Goal: Task Accomplishment & Management: Manage account settings

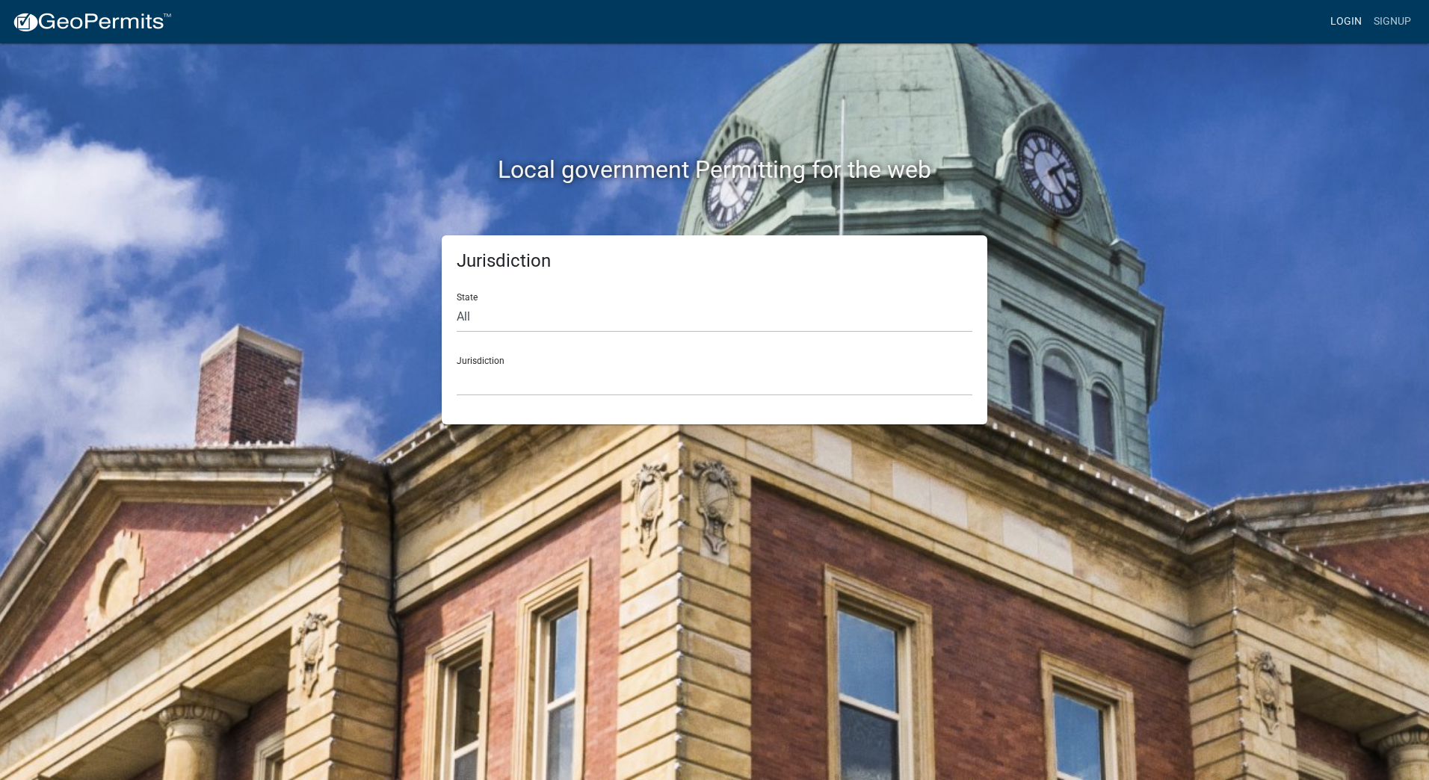
click at [1346, 25] on link "Login" at bounding box center [1345, 21] width 43 height 28
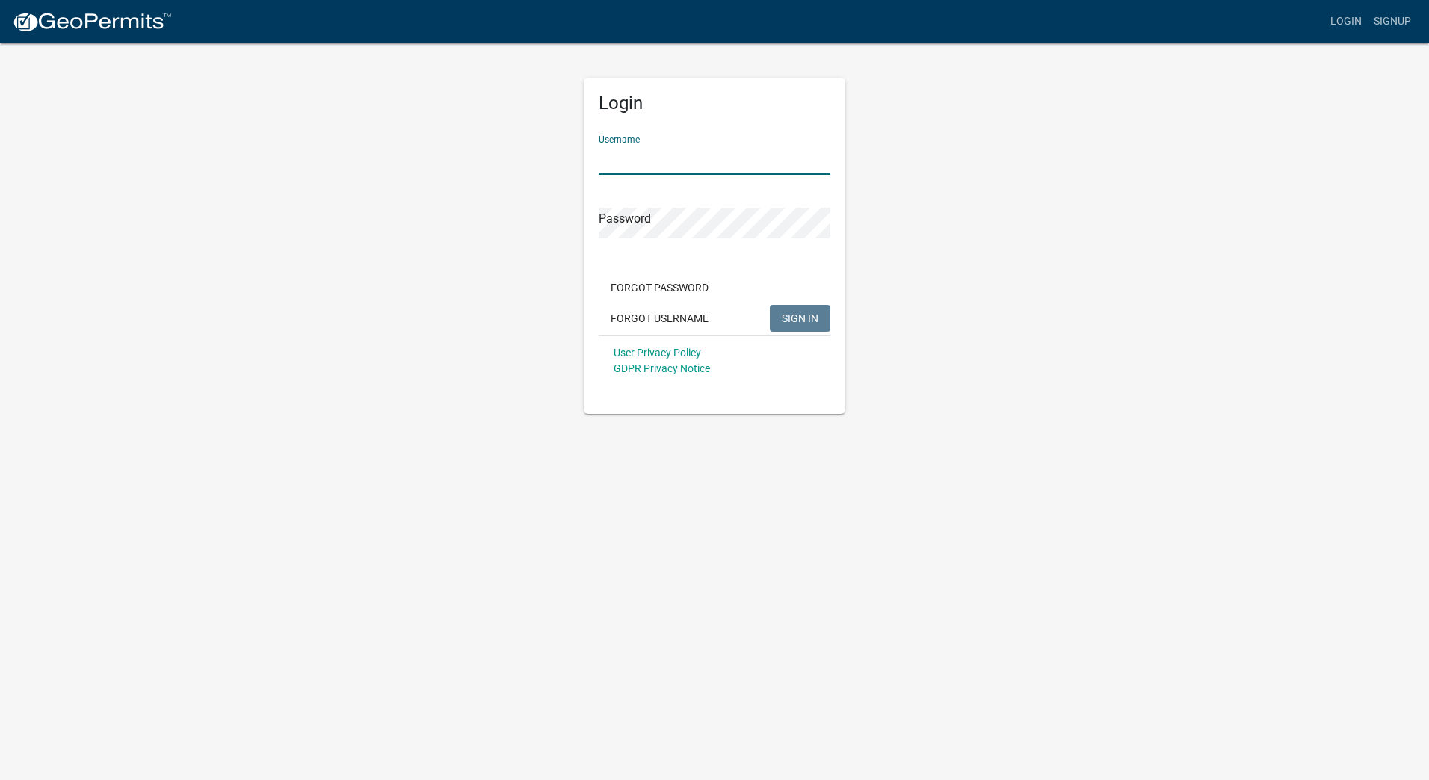
click at [632, 147] on input "Username" at bounding box center [715, 159] width 232 height 31
click at [625, 158] on input "Username" at bounding box center [715, 159] width 232 height 31
type input "R"
click at [601, 158] on input "[EMAIL_ADDRESS][DOMAIN_NAME]" at bounding box center [715, 159] width 232 height 31
type input "[EMAIL_ADDRESS][DOMAIN_NAME]"
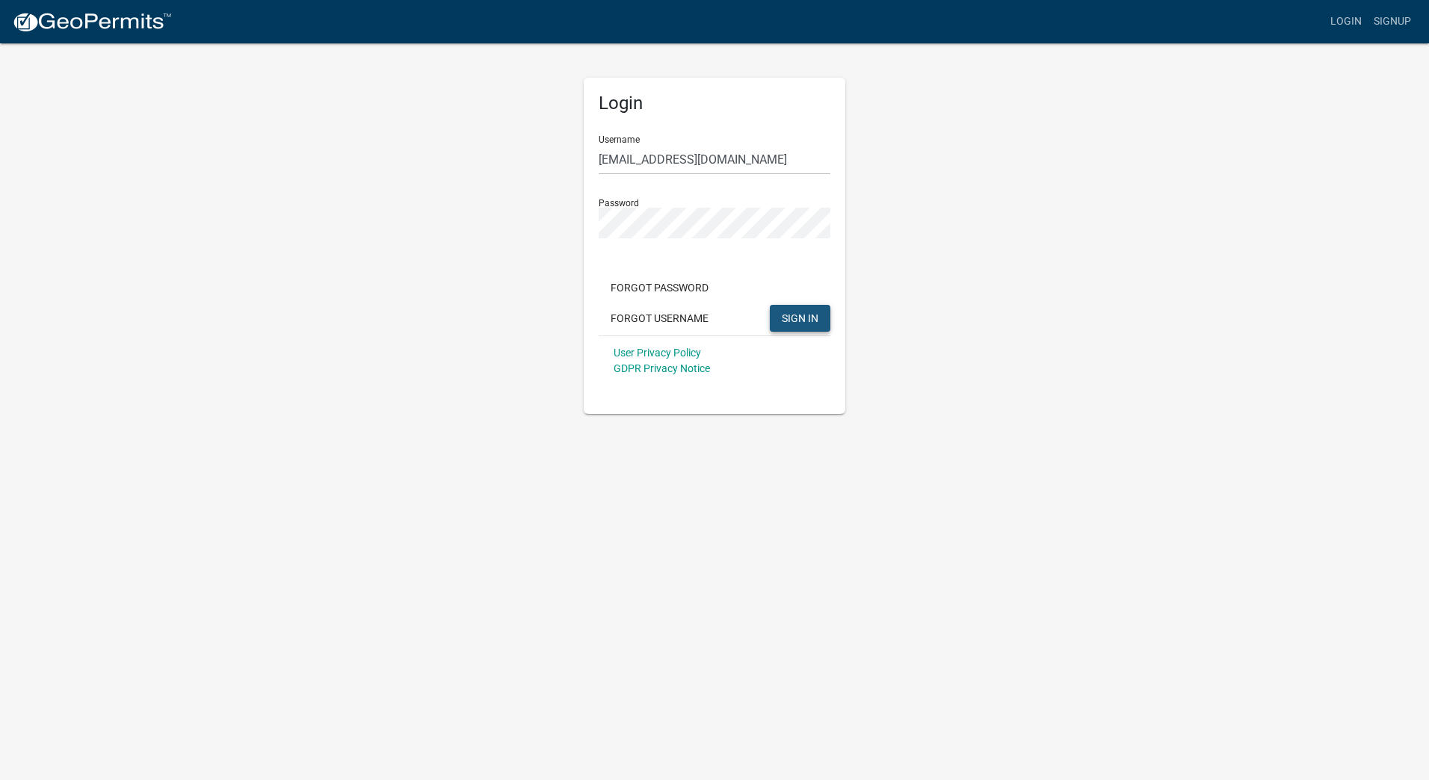
click at [785, 317] on span "SIGN IN" at bounding box center [800, 318] width 37 height 12
click at [789, 316] on span "SIGN IN" at bounding box center [800, 318] width 37 height 12
click at [948, 216] on div "Login Username [EMAIL_ADDRESS][DOMAIN_NAME] Password Forgot Password Forgot Use…" at bounding box center [714, 228] width 852 height 372
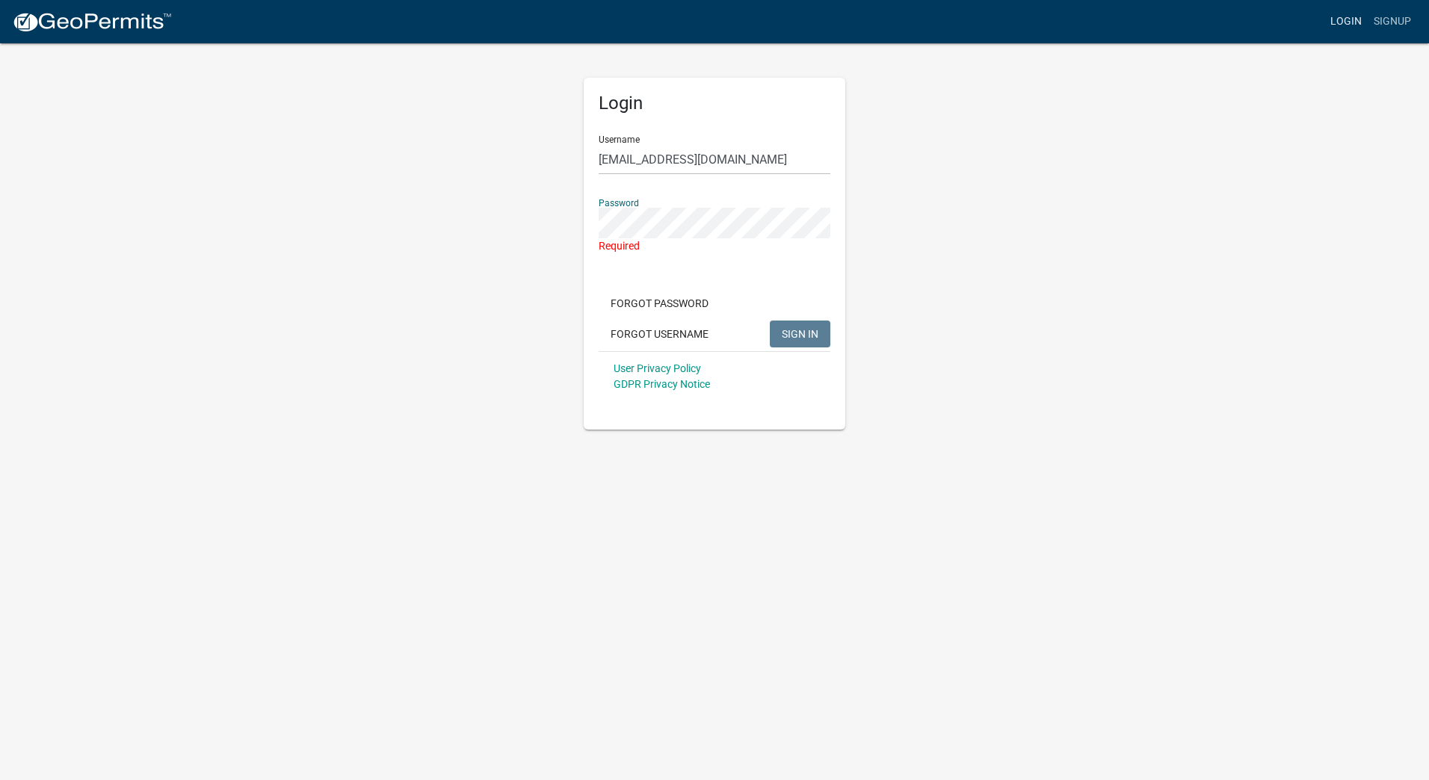
click at [1345, 20] on link "Login" at bounding box center [1345, 21] width 43 height 28
click at [1380, 19] on link "Signup" at bounding box center [1392, 21] width 49 height 28
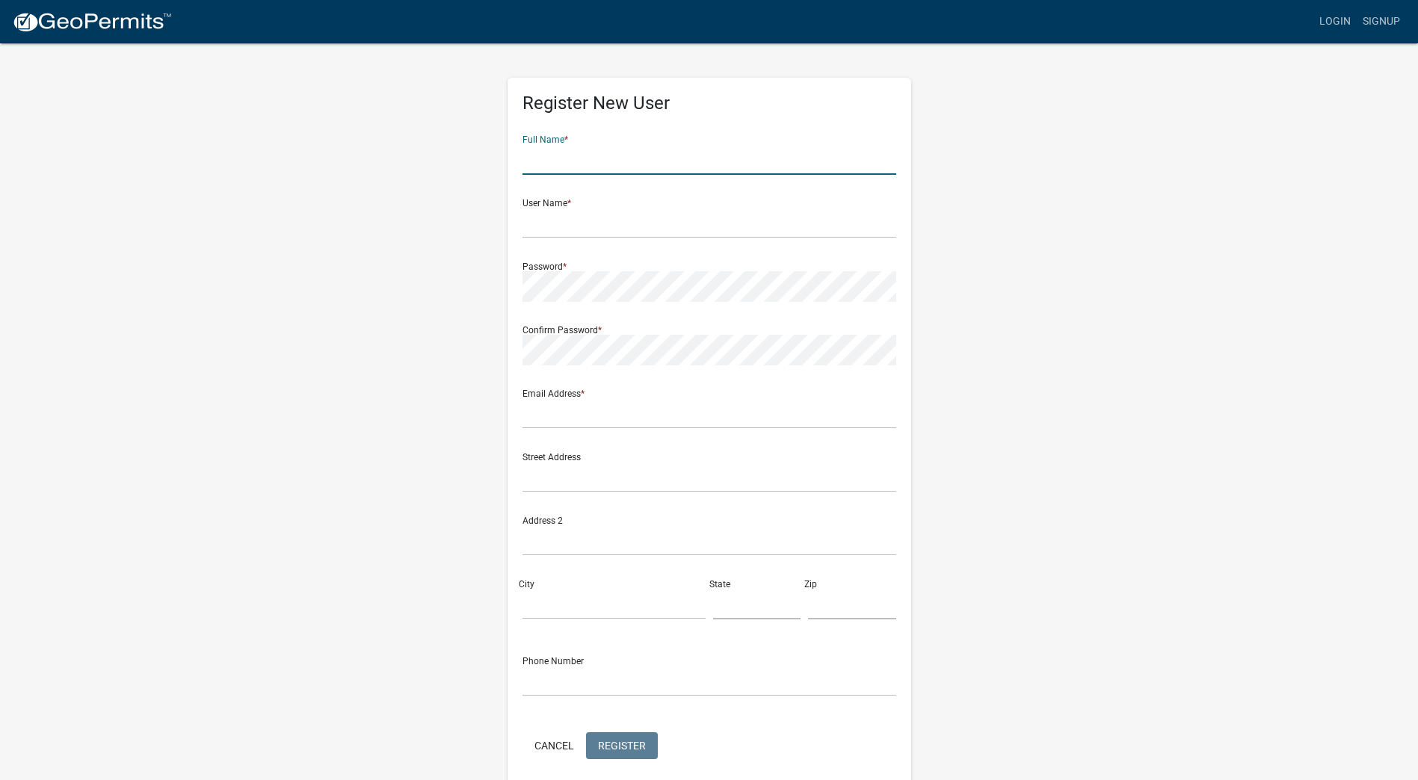
click at [634, 162] on input "text" at bounding box center [709, 159] width 374 height 31
type input "[PERSON_NAME]"
click at [645, 221] on input "text" at bounding box center [709, 223] width 374 height 31
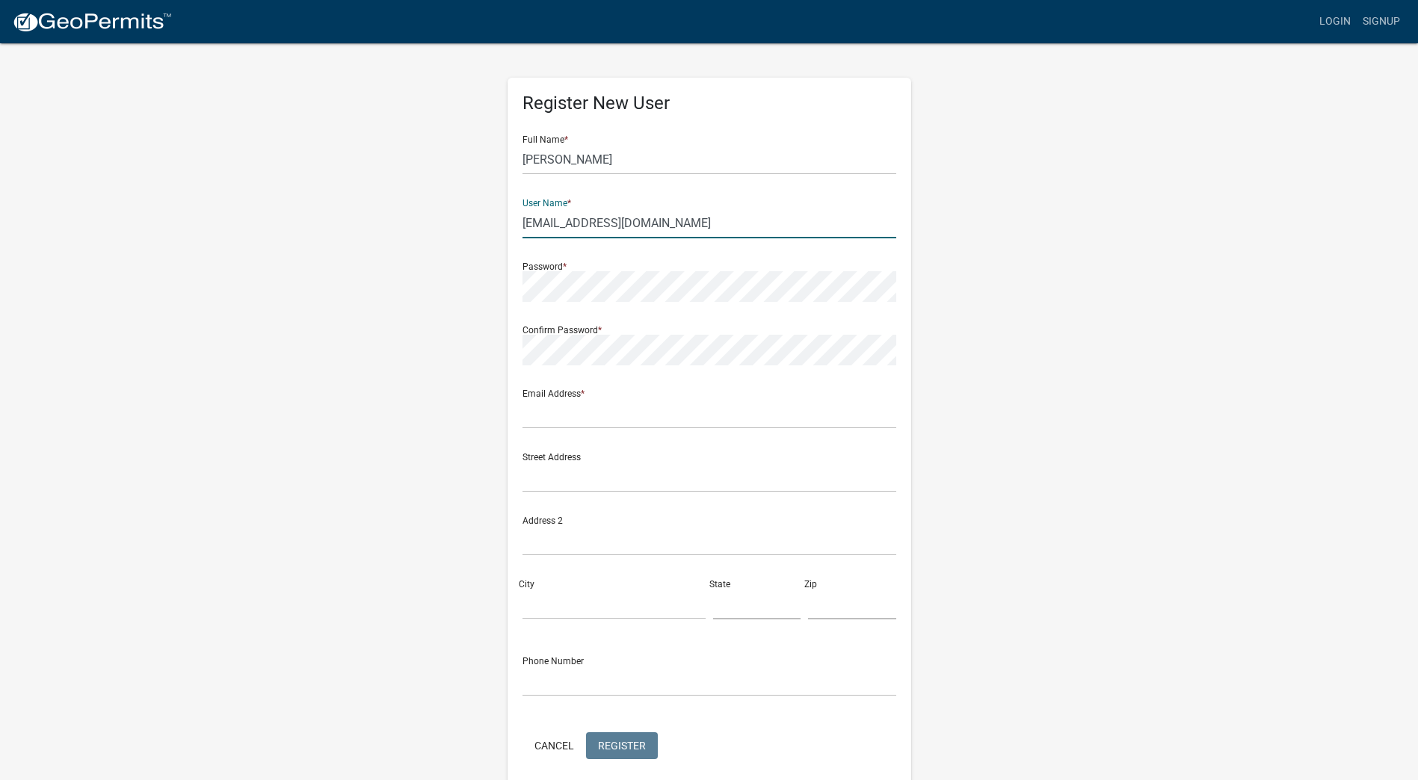
type input "[EMAIL_ADDRESS][DOMAIN_NAME]"
click at [582, 412] on input "text" at bounding box center [709, 413] width 374 height 31
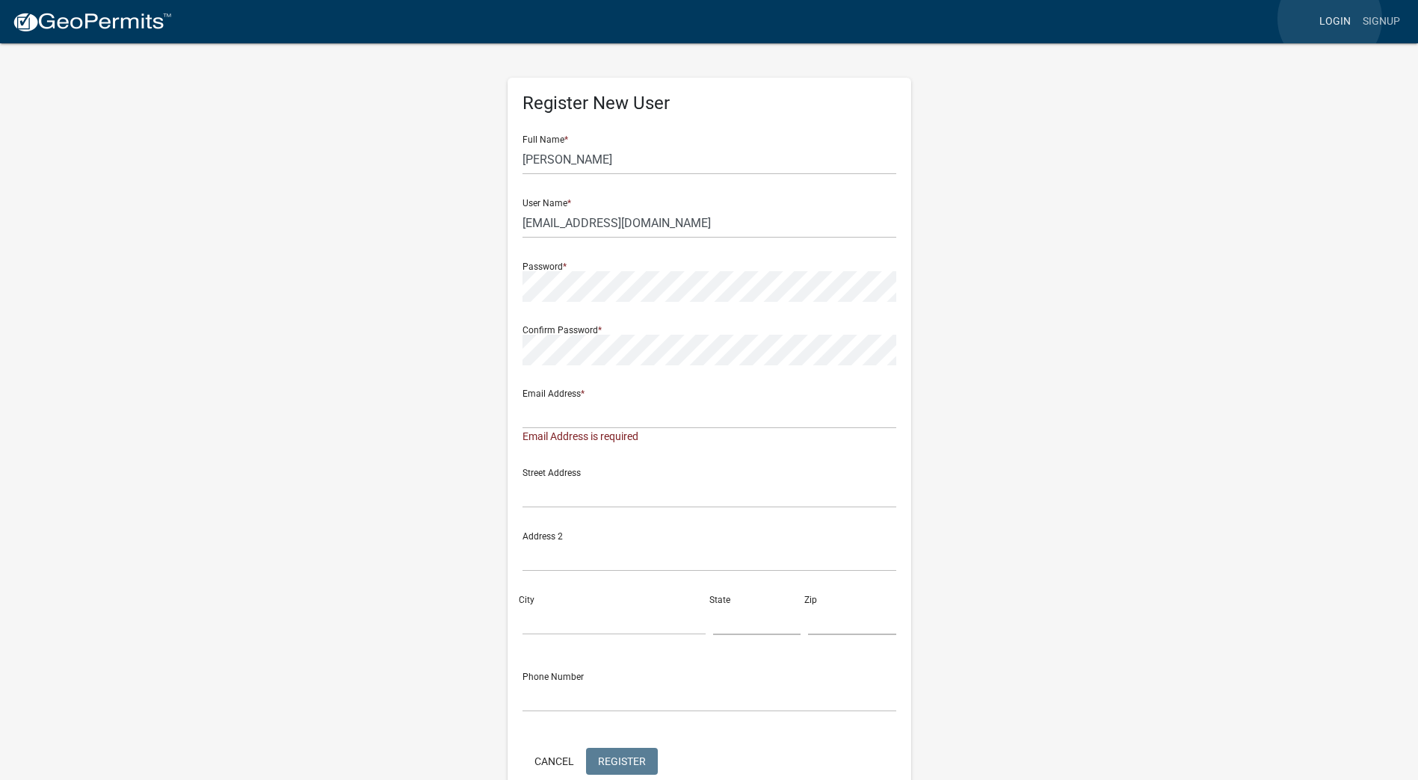
click at [1329, 19] on link "Login" at bounding box center [1334, 21] width 43 height 28
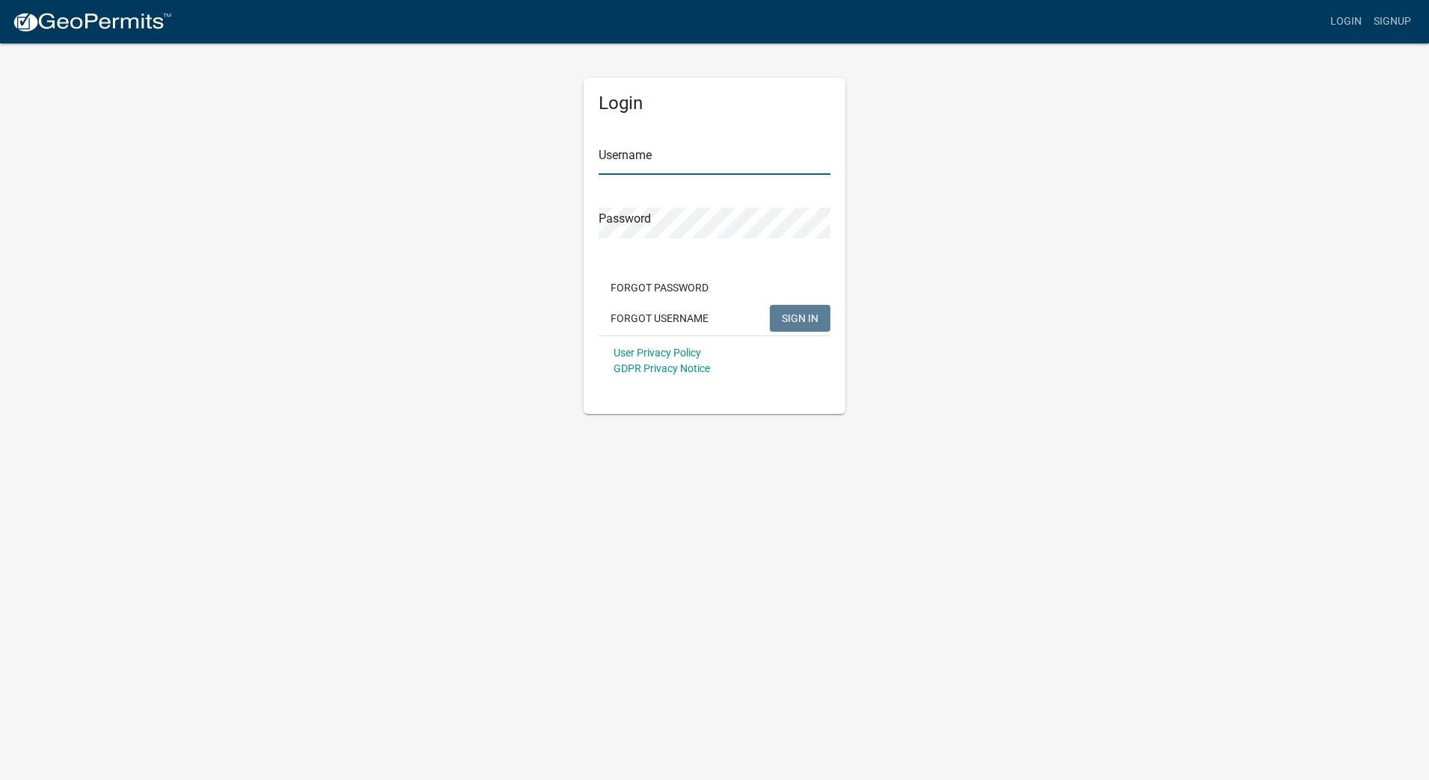
click at [676, 150] on input "Username" at bounding box center [715, 159] width 232 height 31
type input "[PERSON_NAME]"
click at [812, 321] on span "SIGN IN" at bounding box center [800, 318] width 37 height 12
click at [789, 317] on span "SIGN IN" at bounding box center [800, 318] width 37 height 12
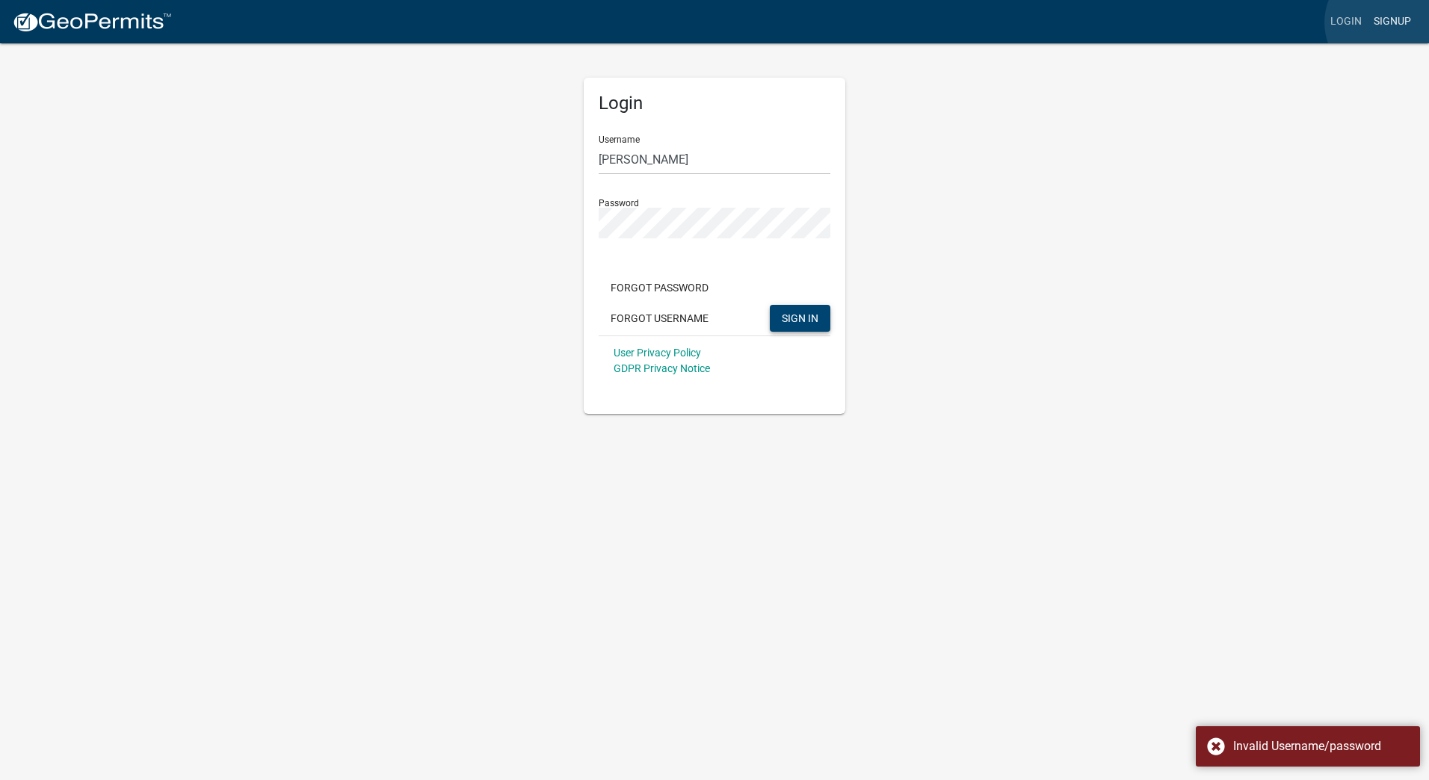
click at [1385, 22] on link "Signup" at bounding box center [1392, 21] width 49 height 28
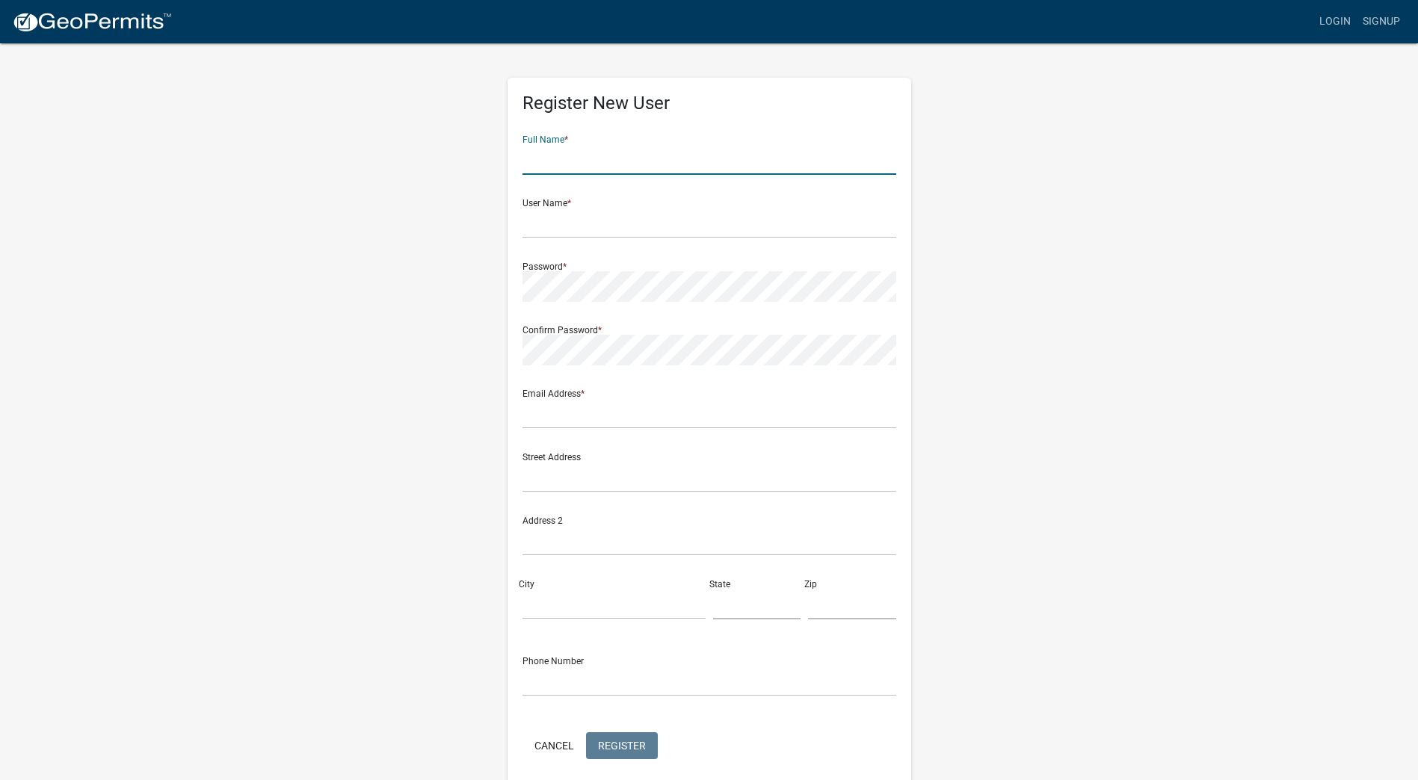
click at [629, 157] on input "text" at bounding box center [709, 159] width 374 height 31
type input "[PERSON_NAME]"
click at [619, 229] on input "text" at bounding box center [709, 223] width 374 height 31
type input "[PERSON_NAME]"
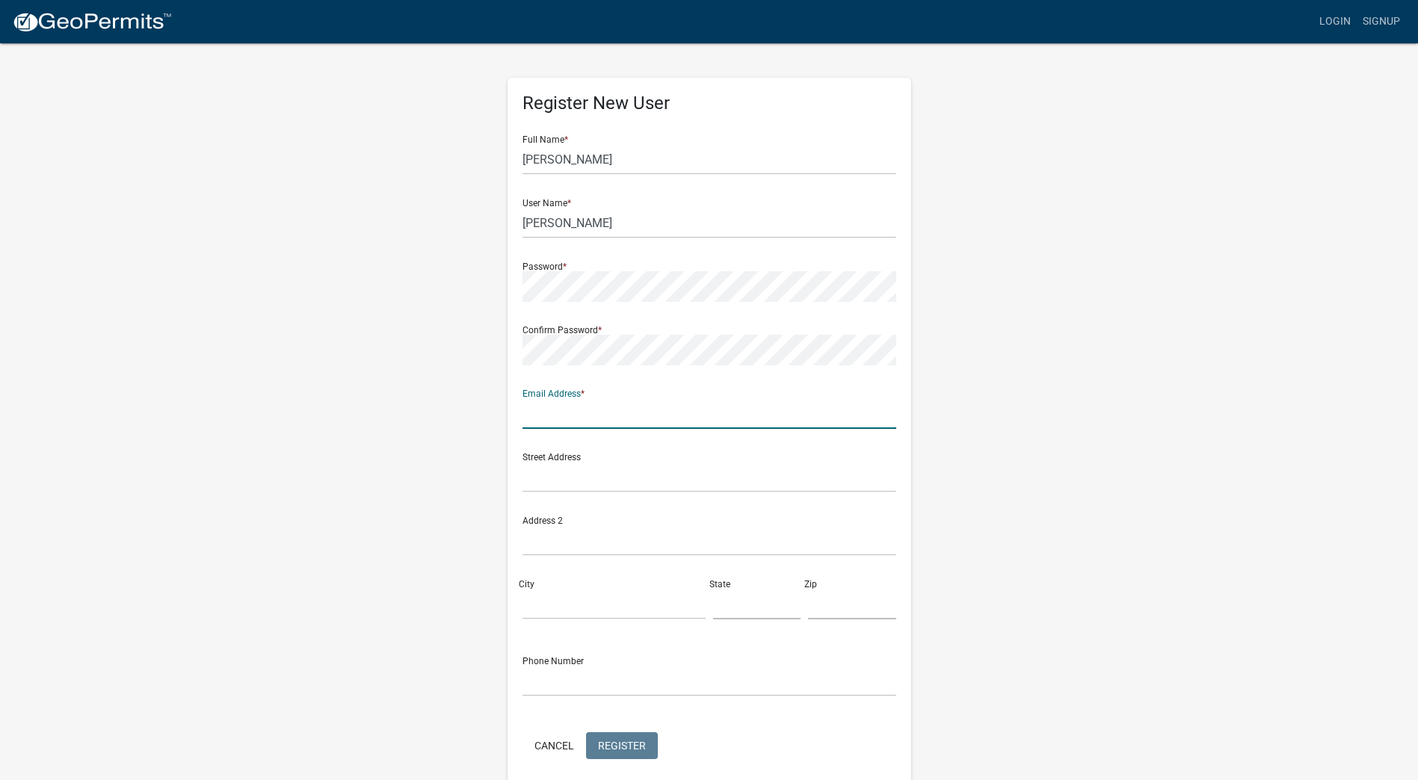
click at [549, 406] on input "text" at bounding box center [709, 413] width 374 height 31
type input "[EMAIL_ADDRESS][DOMAIN_NAME]"
click at [558, 484] on input "text" at bounding box center [709, 477] width 374 height 31
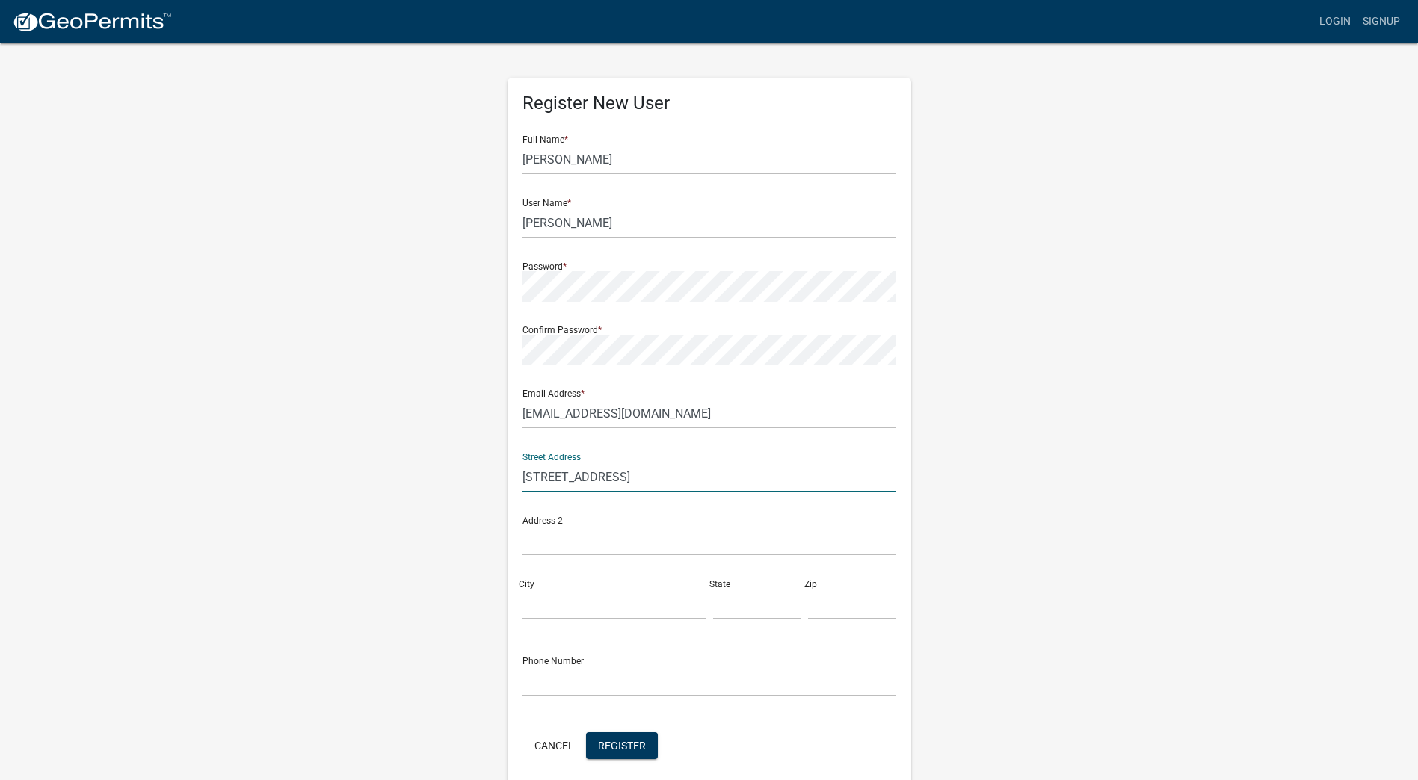
type input "[STREET_ADDRESS]"
click at [548, 604] on input "City" at bounding box center [613, 604] width 183 height 31
type input "[GEOGRAPHIC_DATA]"
click at [716, 609] on input "text" at bounding box center [757, 604] width 88 height 31
type input "mn"
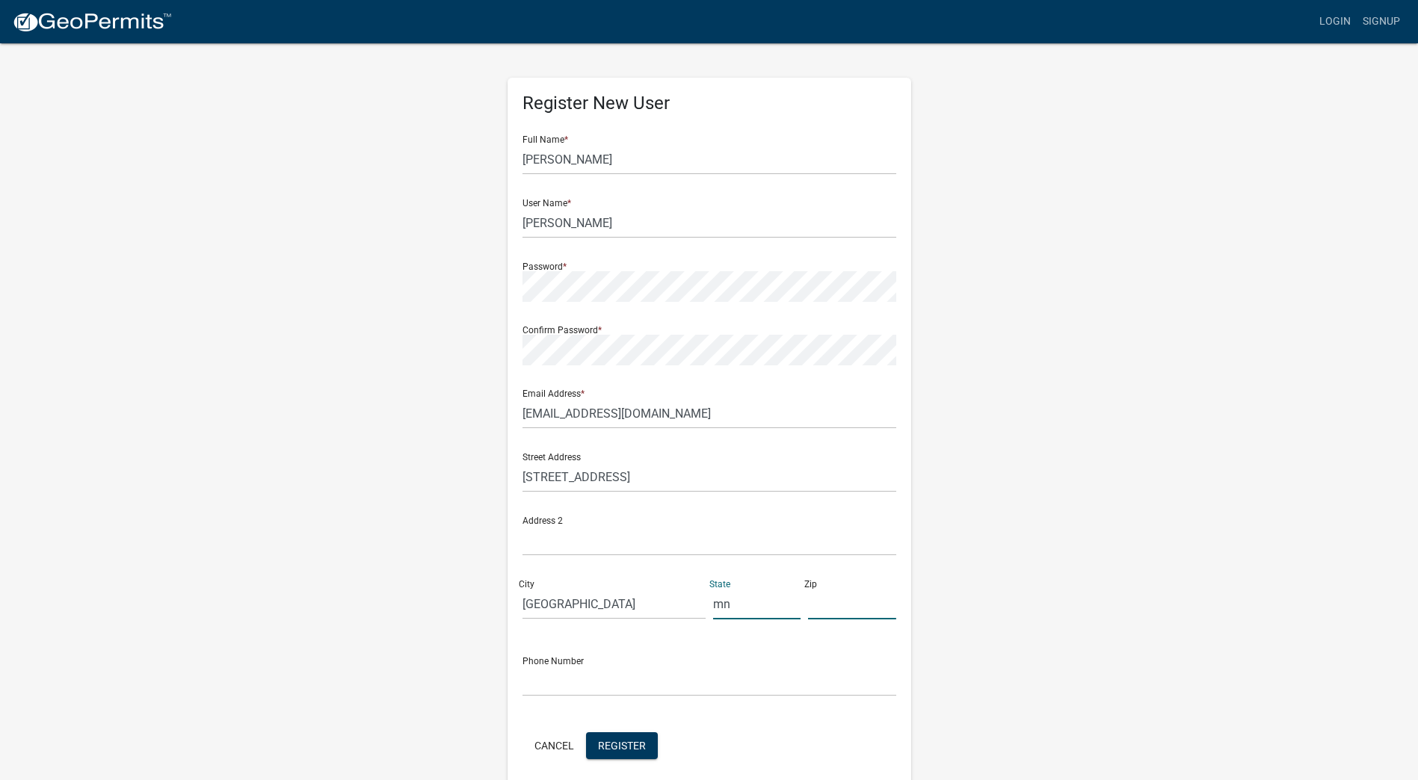
click at [818, 611] on input "text" at bounding box center [852, 604] width 88 height 31
type input "56576"
click at [631, 678] on input "text" at bounding box center [709, 681] width 374 height 31
type input "[PHONE_NUMBER]"
click at [637, 741] on span "Register" at bounding box center [622, 745] width 48 height 12
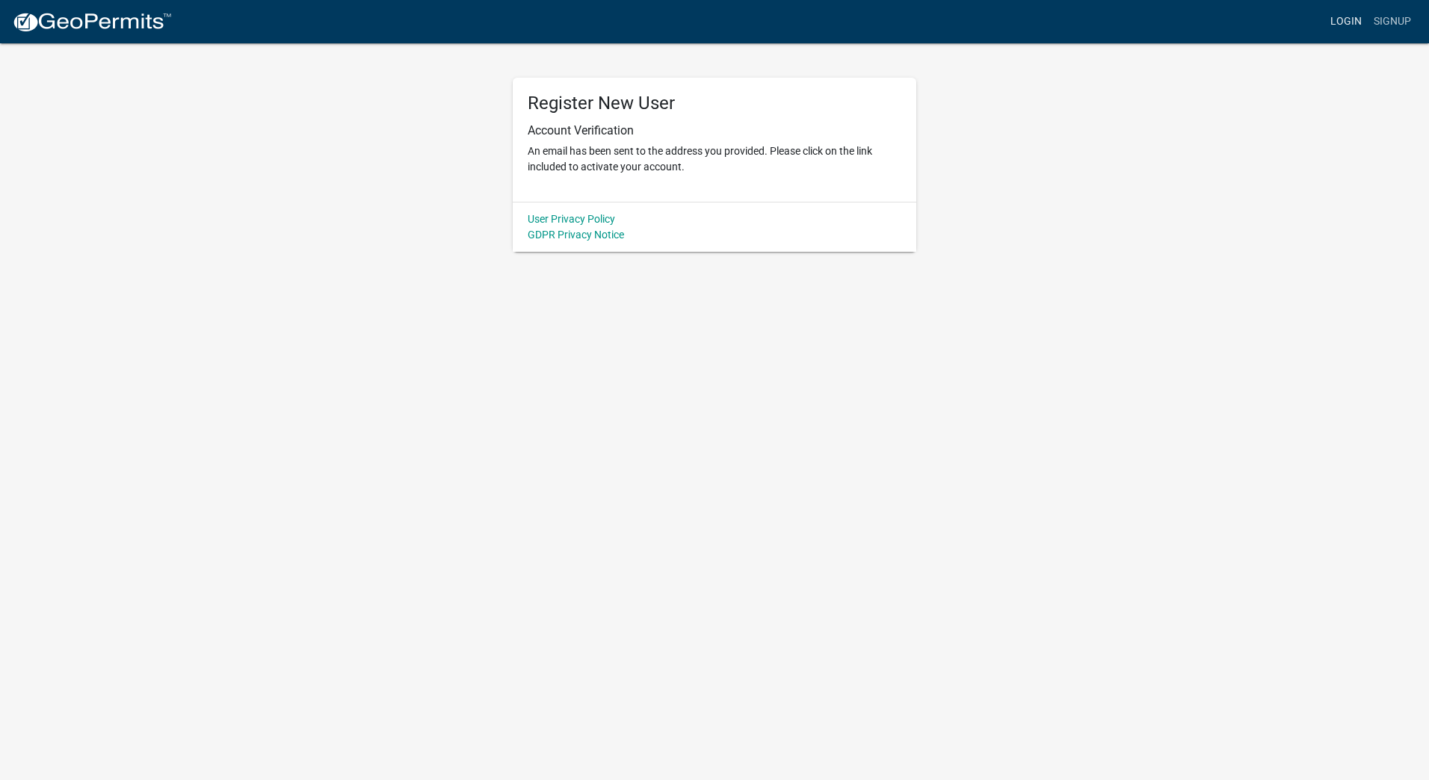
click at [1357, 25] on link "Login" at bounding box center [1345, 21] width 43 height 28
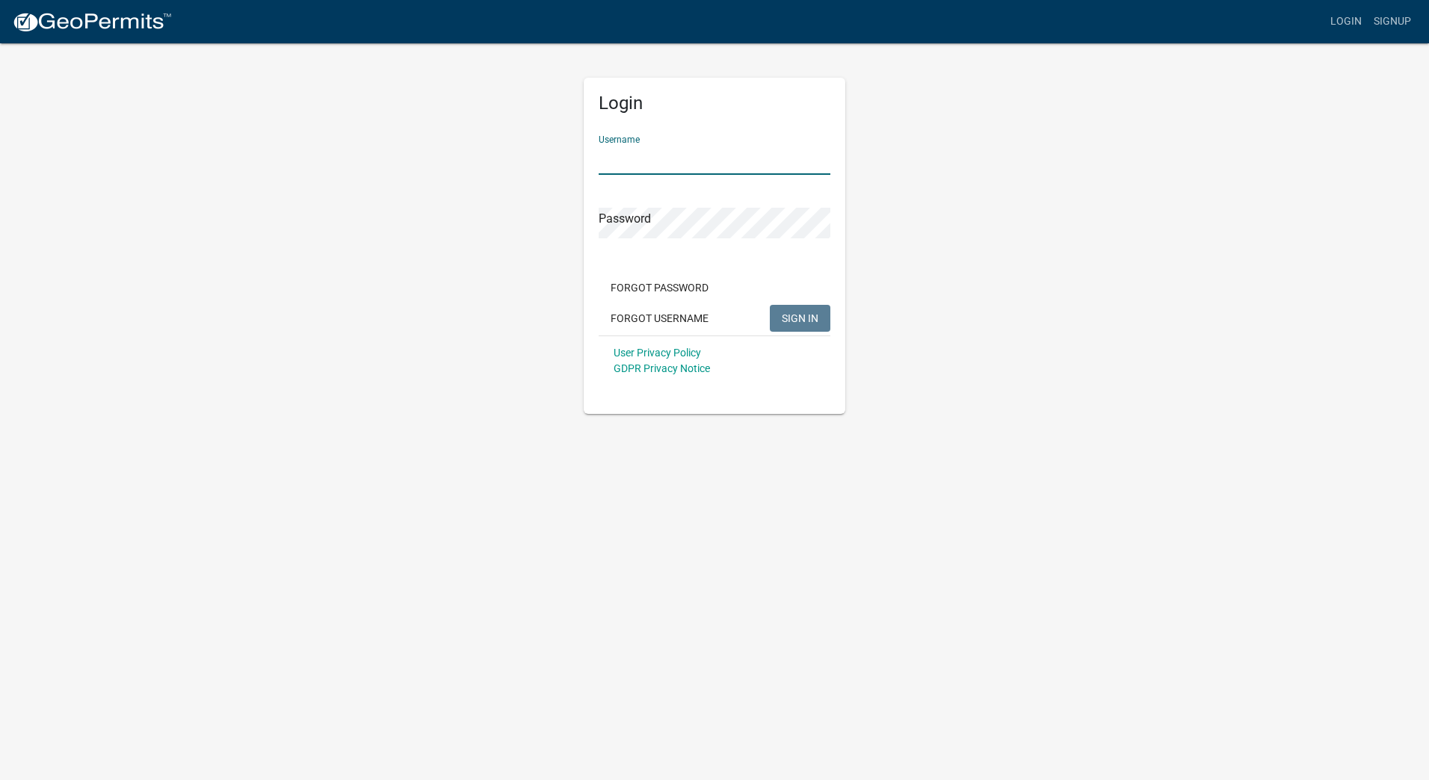
click at [711, 160] on input "Username" at bounding box center [715, 159] width 232 height 31
click at [808, 318] on span "SIGN IN" at bounding box center [800, 318] width 37 height 12
click at [686, 157] on input "[PERSON_NAME]" at bounding box center [715, 159] width 232 height 31
type input "s"
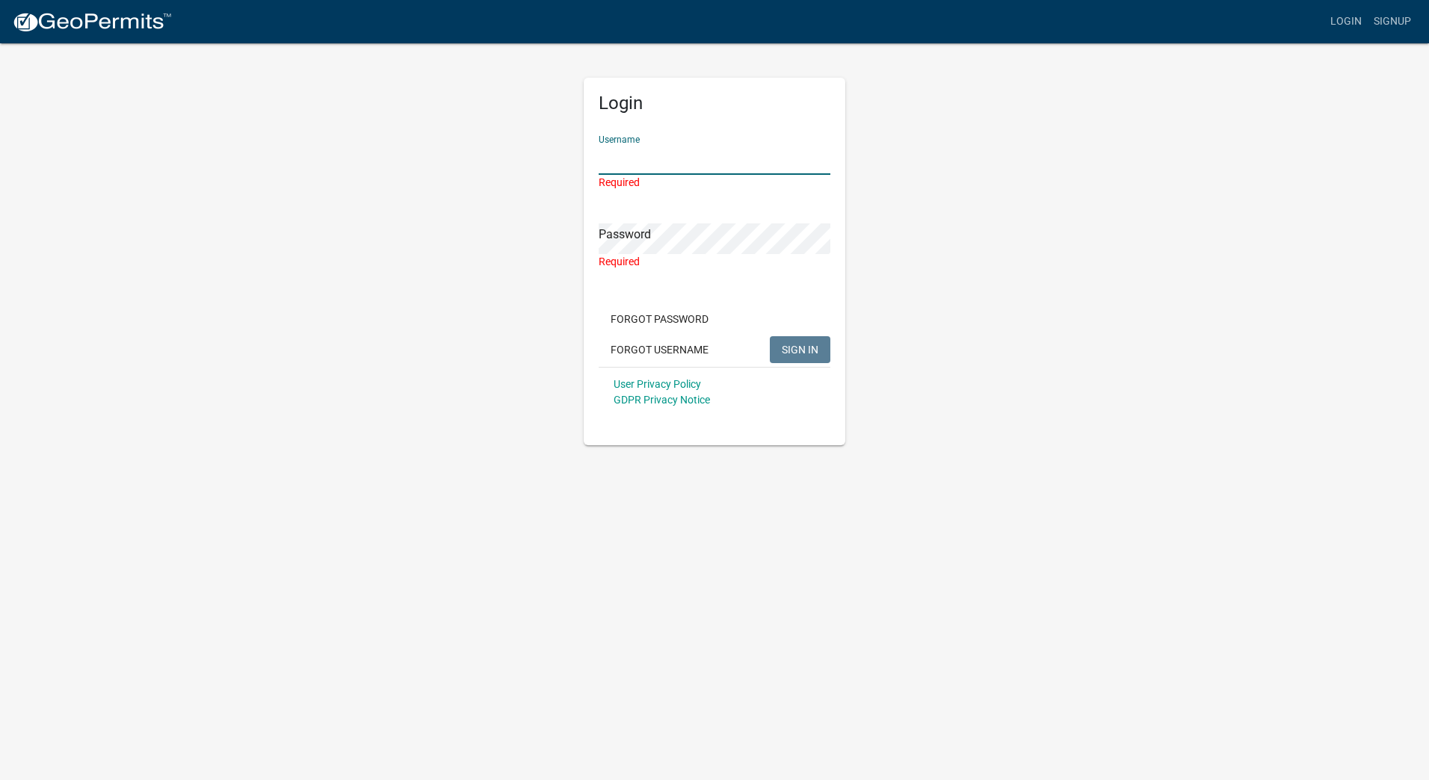
click at [656, 167] on input "Username" at bounding box center [715, 159] width 232 height 31
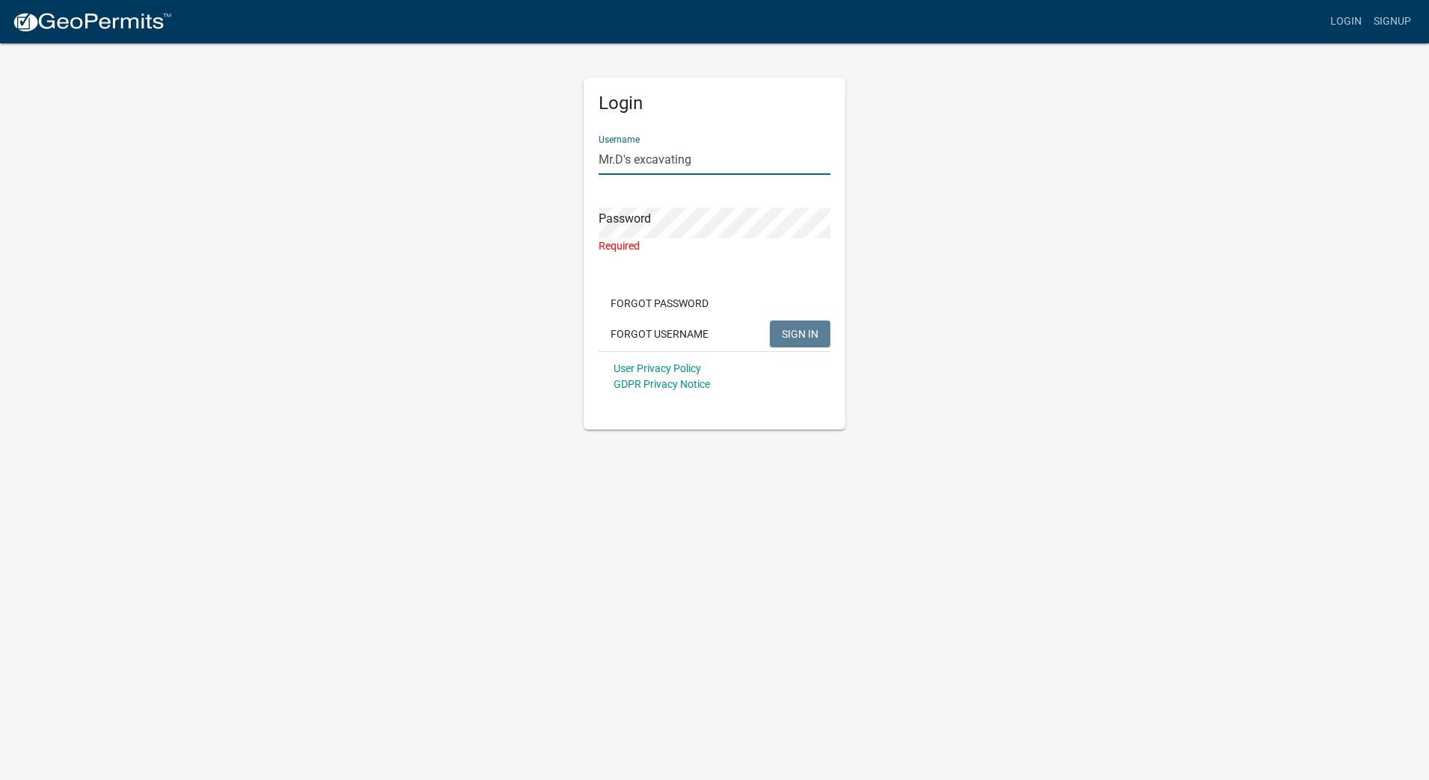
type input "Mr.D's excavating"
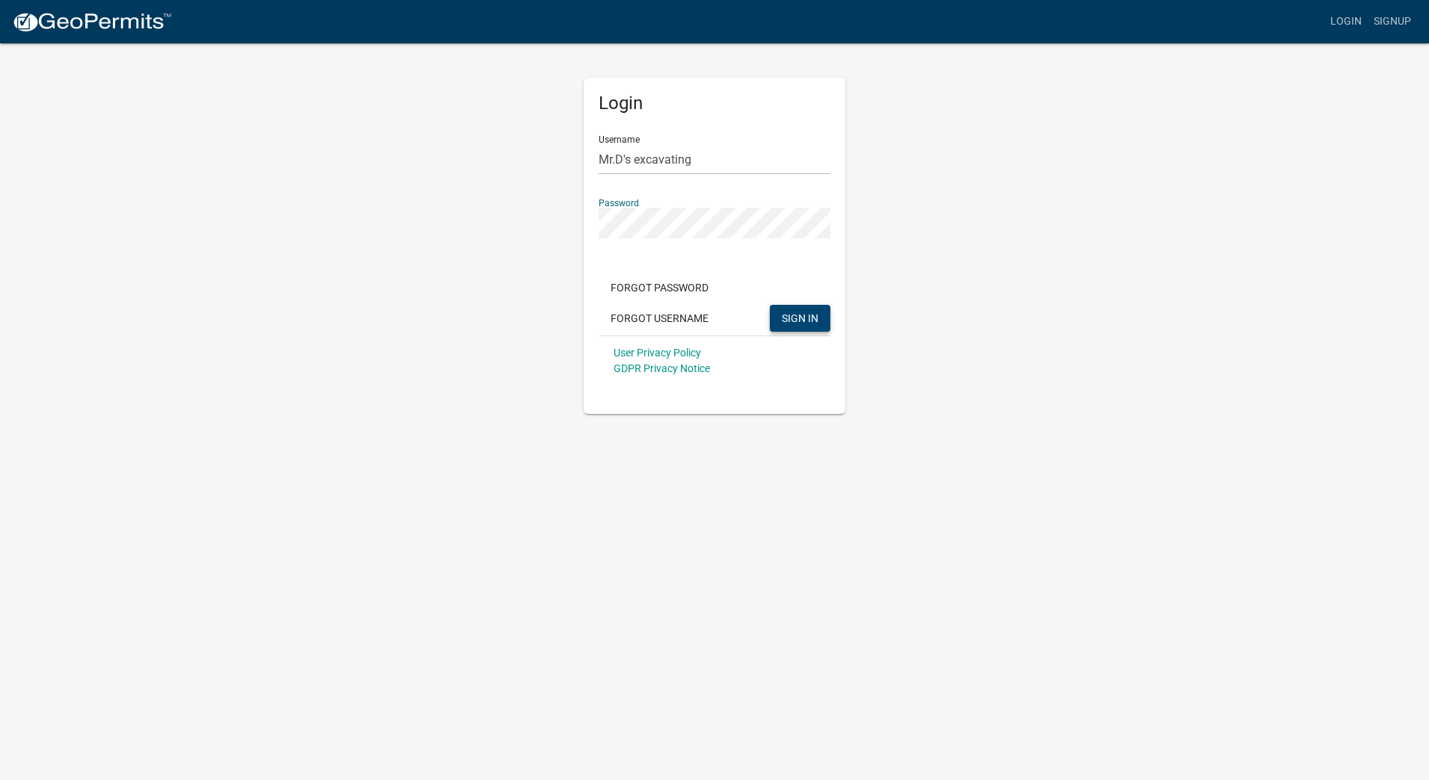
click at [770, 305] on button "SIGN IN" at bounding box center [800, 318] width 61 height 27
click at [800, 319] on span "SIGN IN" at bounding box center [800, 318] width 37 height 12
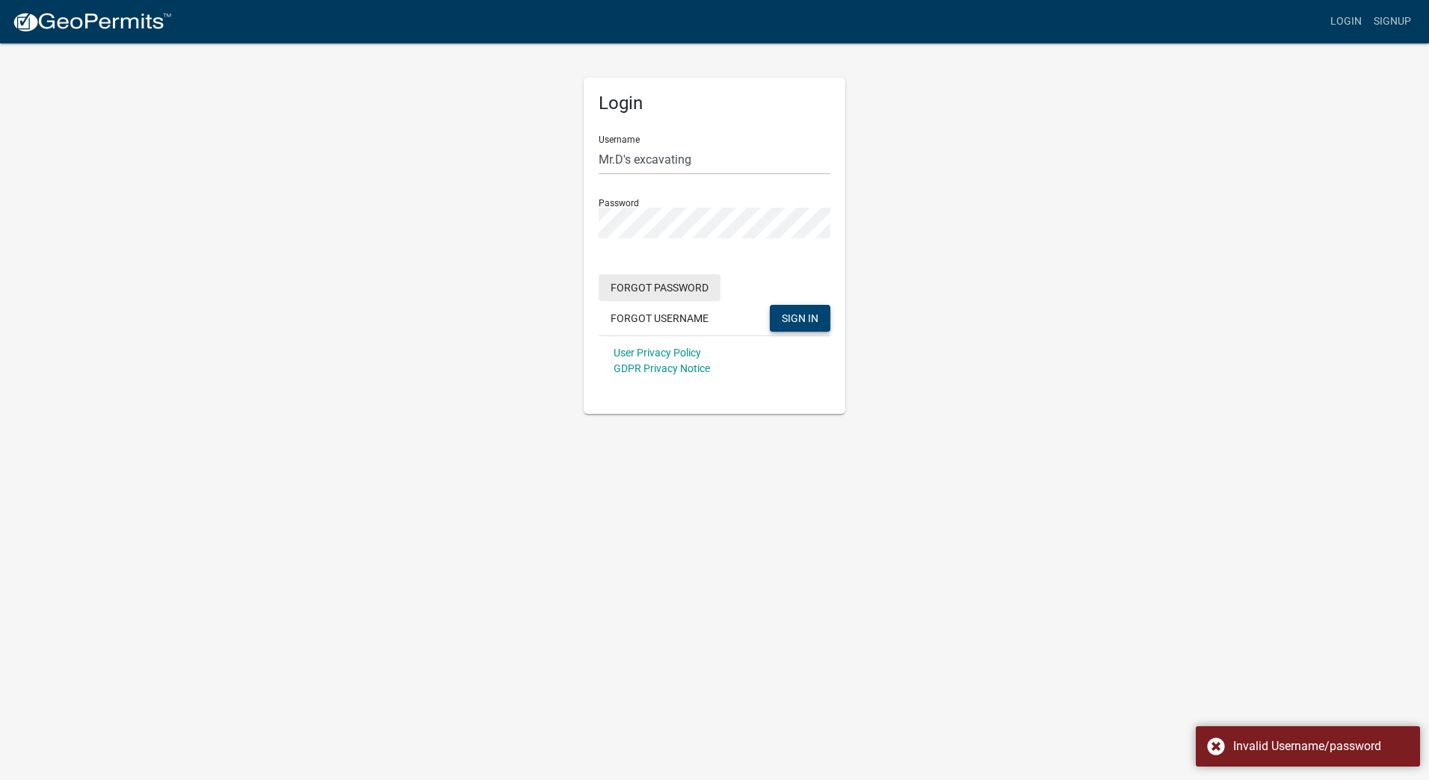
click at [680, 290] on button "Forgot Password" at bounding box center [660, 287] width 122 height 27
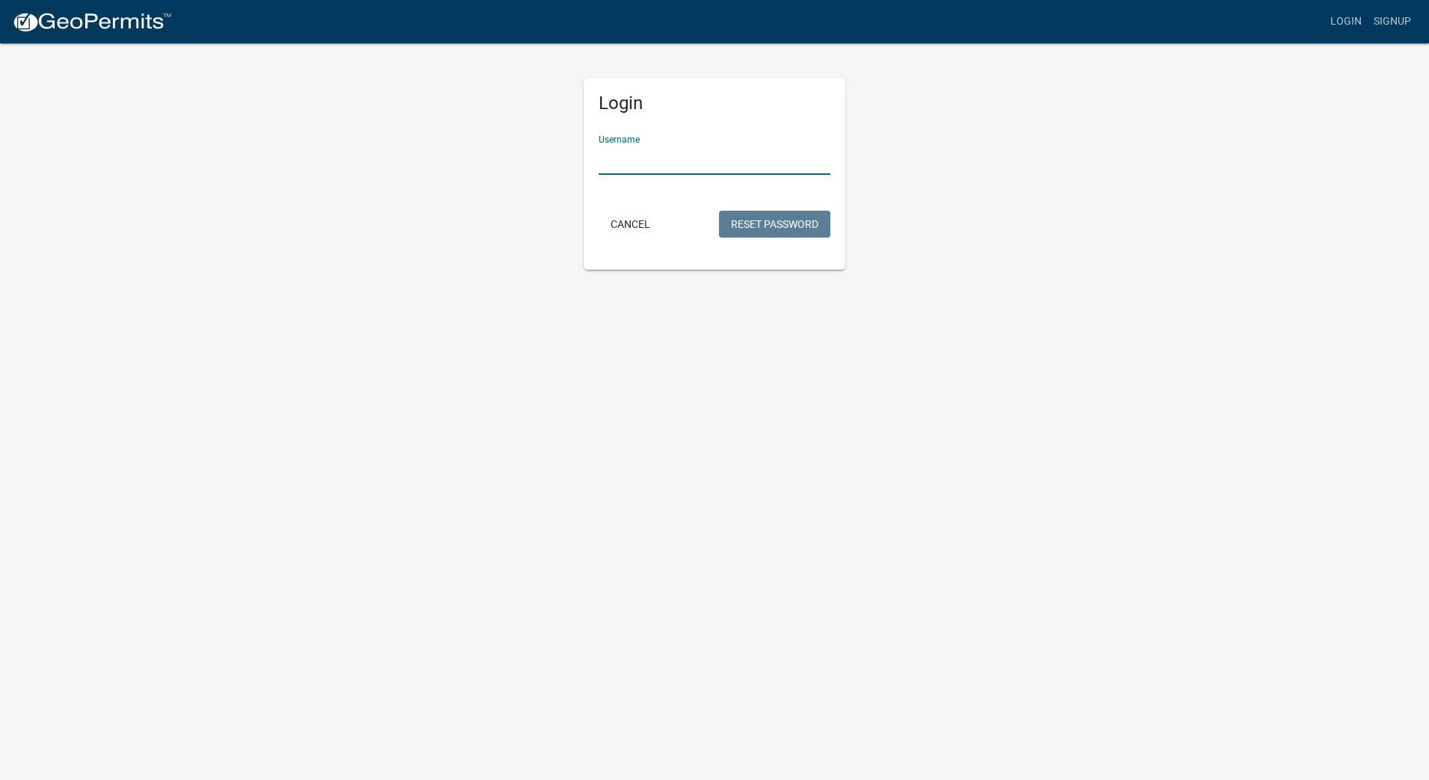
click at [642, 161] on input "Username" at bounding box center [715, 159] width 232 height 31
click at [731, 223] on button "Reset Password" at bounding box center [774, 224] width 111 height 27
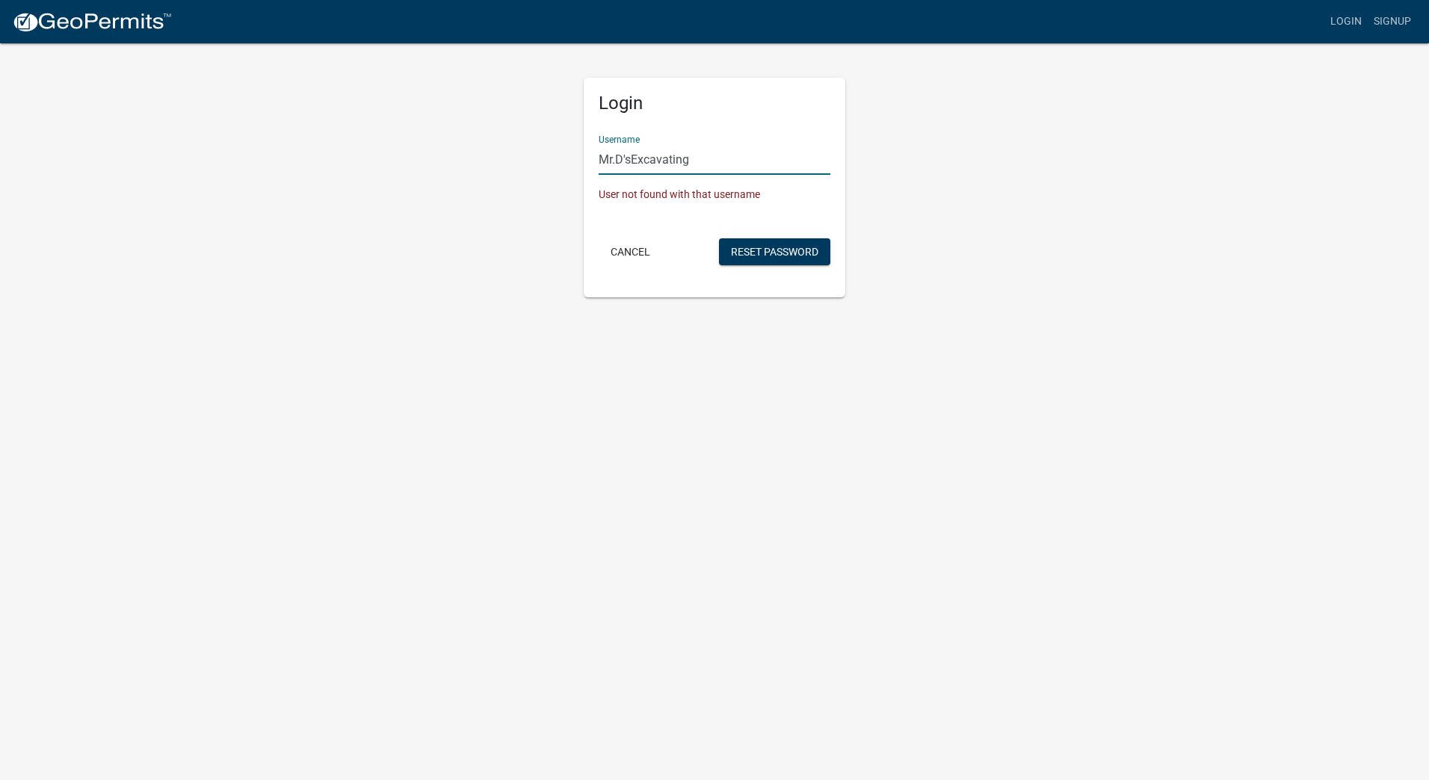
click at [629, 158] on input "Mr.D'sExcavating" at bounding box center [715, 159] width 232 height 31
type input "Mr.D's Excavating"
click at [771, 249] on button "Reset Password" at bounding box center [774, 251] width 111 height 27
click at [631, 247] on button "Cancel" at bounding box center [631, 251] width 64 height 27
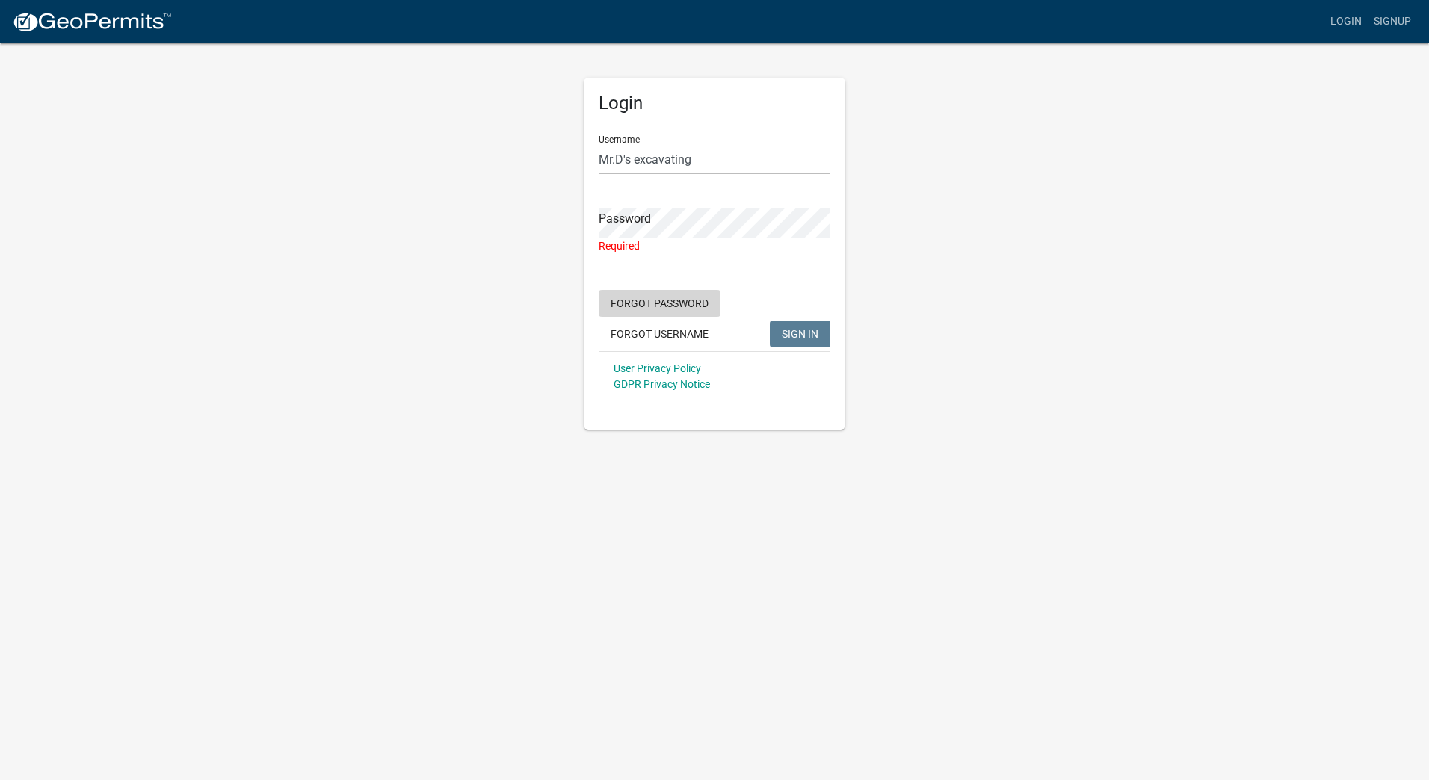
click at [683, 303] on button "Forgot Password" at bounding box center [660, 303] width 122 height 27
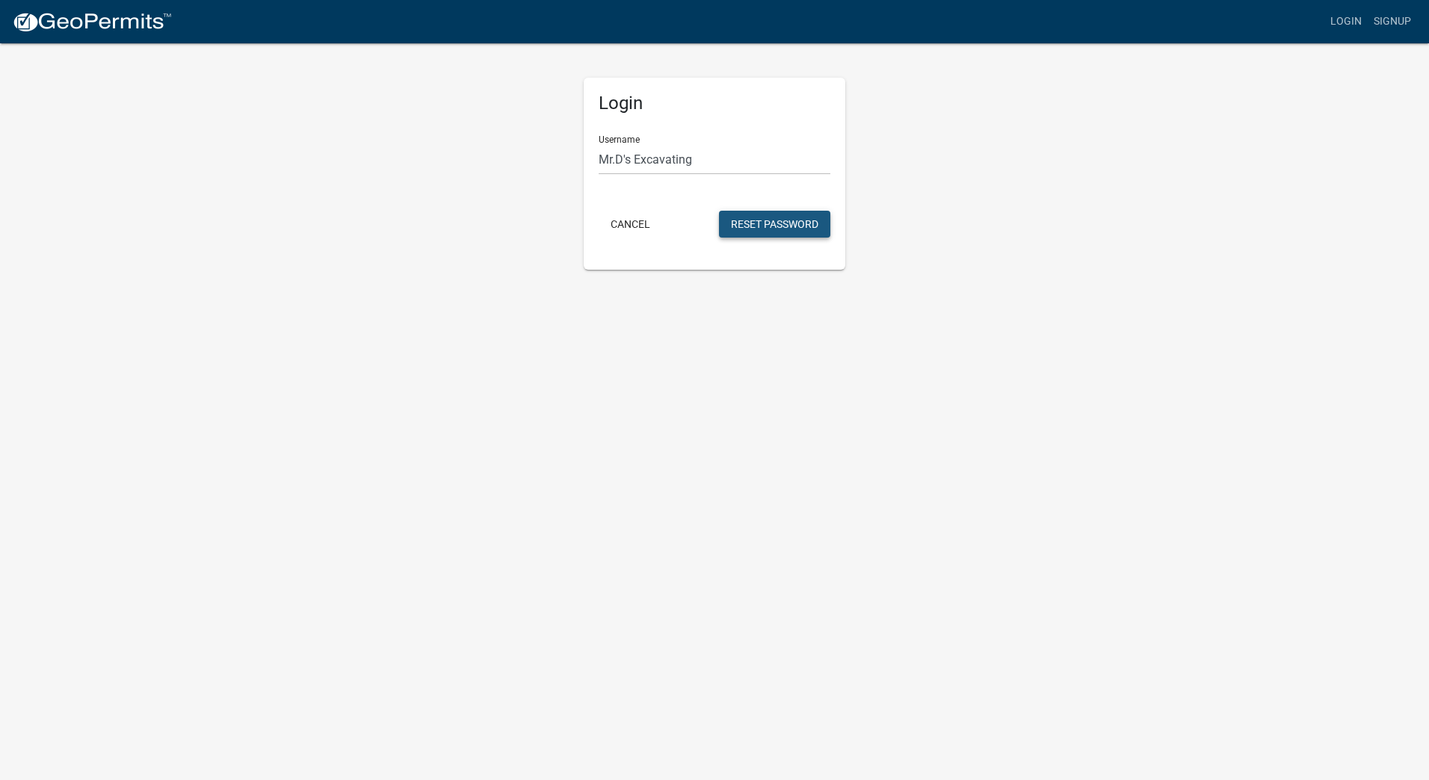
click at [776, 223] on button "Reset Password" at bounding box center [774, 224] width 111 height 27
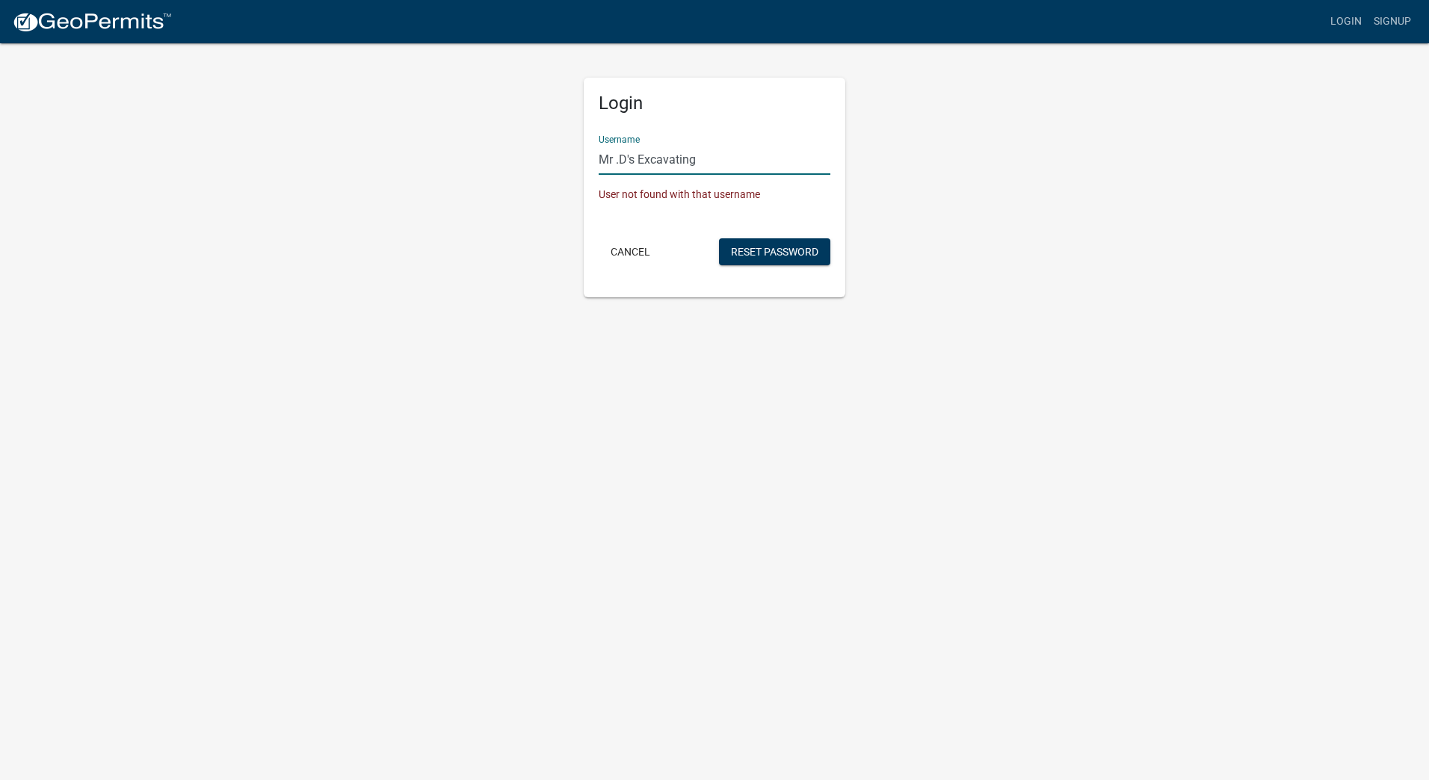
click at [744, 163] on input "Mr .D's Excavating" at bounding box center [715, 159] width 232 height 31
type input "Mr .D's Excavating"
click at [777, 247] on button "Reset Password" at bounding box center [774, 251] width 111 height 27
click at [1347, 23] on link "Login" at bounding box center [1345, 21] width 43 height 28
click at [631, 251] on button "Cancel" at bounding box center [631, 251] width 64 height 27
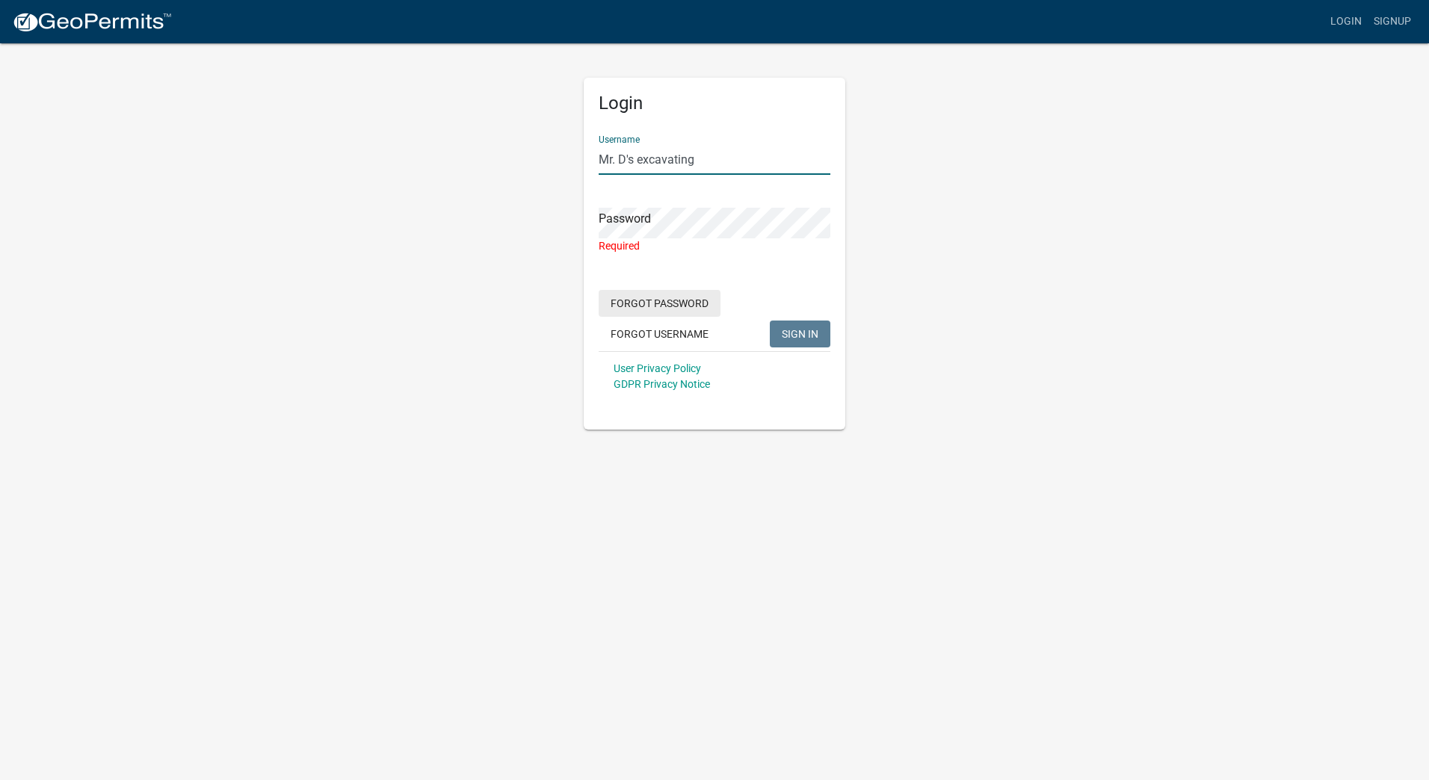
type input "Mr. D's excavating"
click at [670, 304] on button "Forgot Password" at bounding box center [660, 303] width 122 height 27
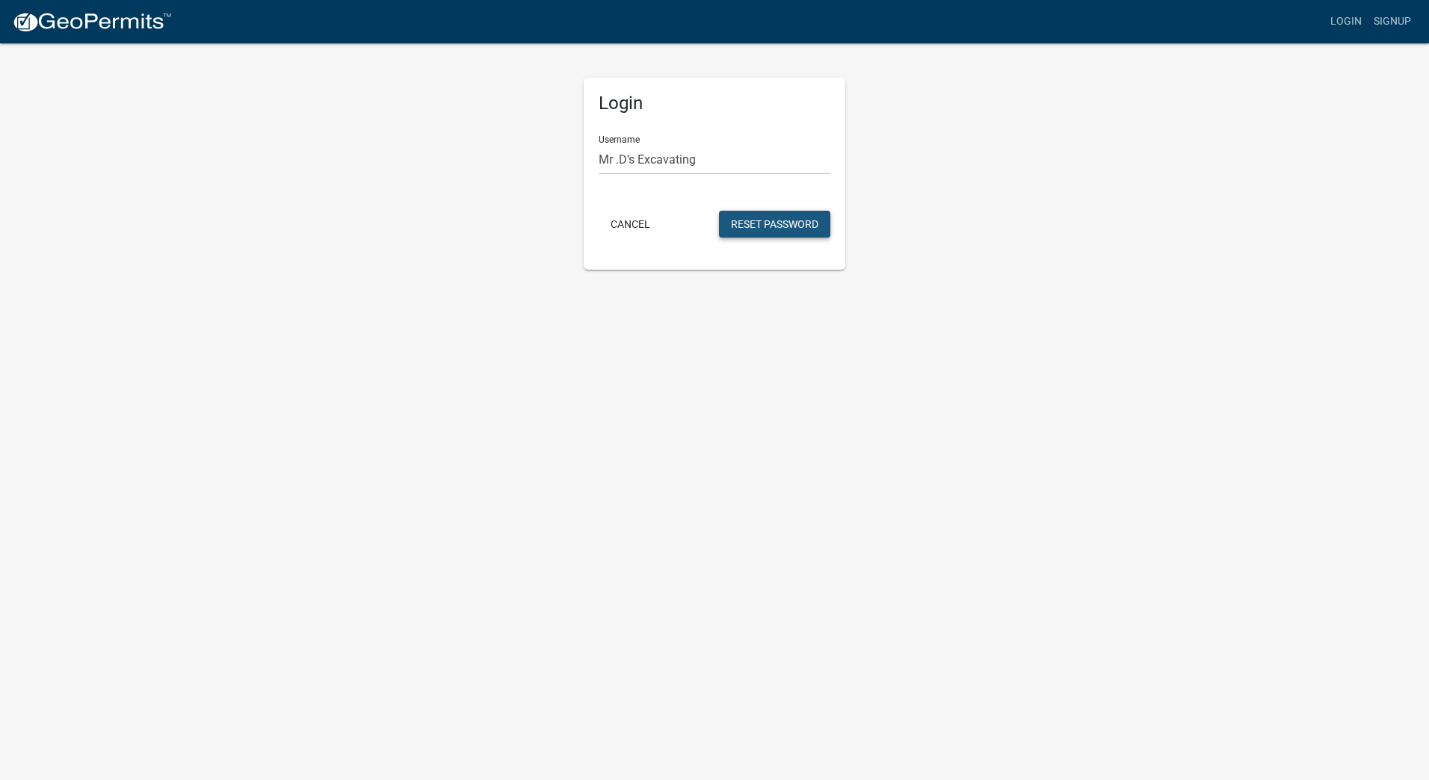
click at [770, 225] on button "Reset Password" at bounding box center [774, 224] width 111 height 27
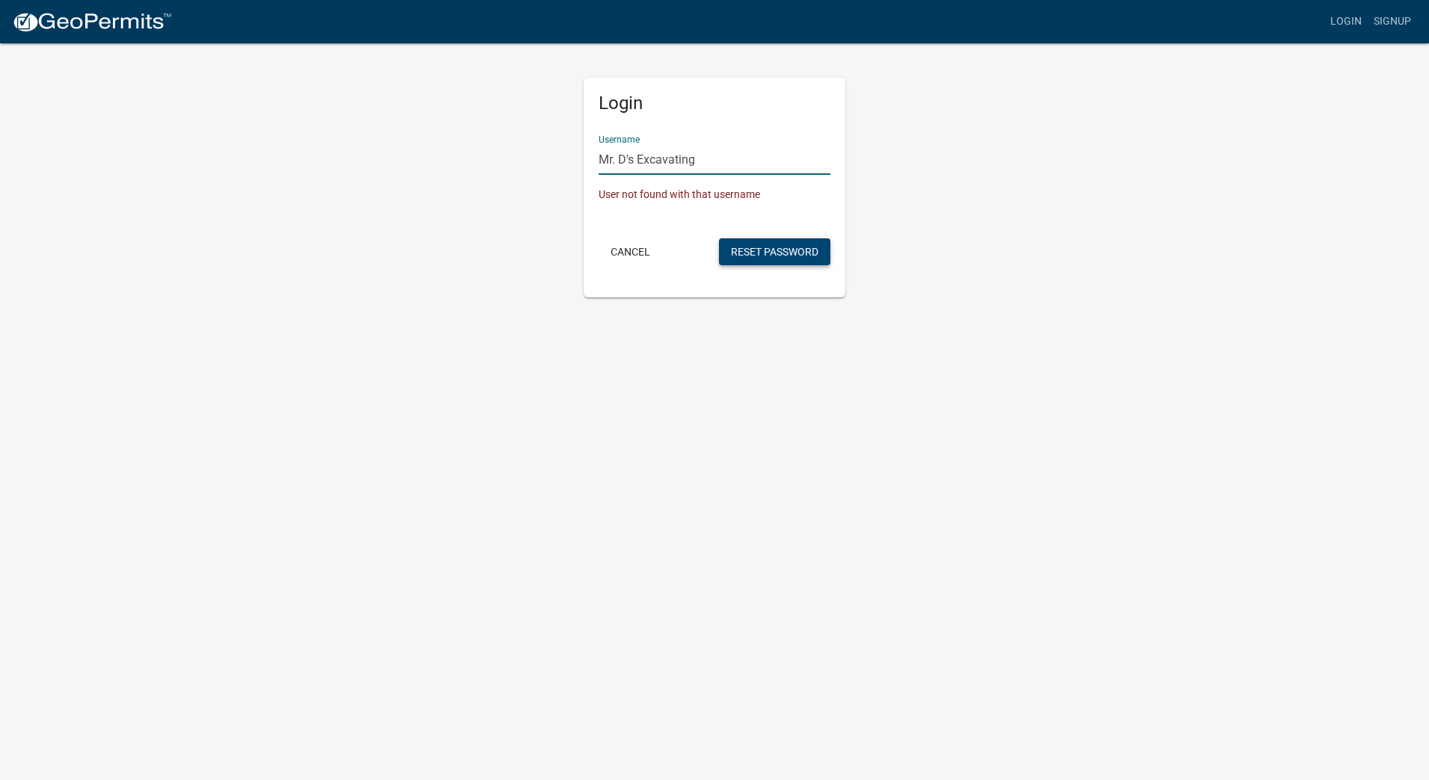
type input "Mr. D's Excavating"
click at [773, 245] on button "Reset Password" at bounding box center [774, 251] width 111 height 27
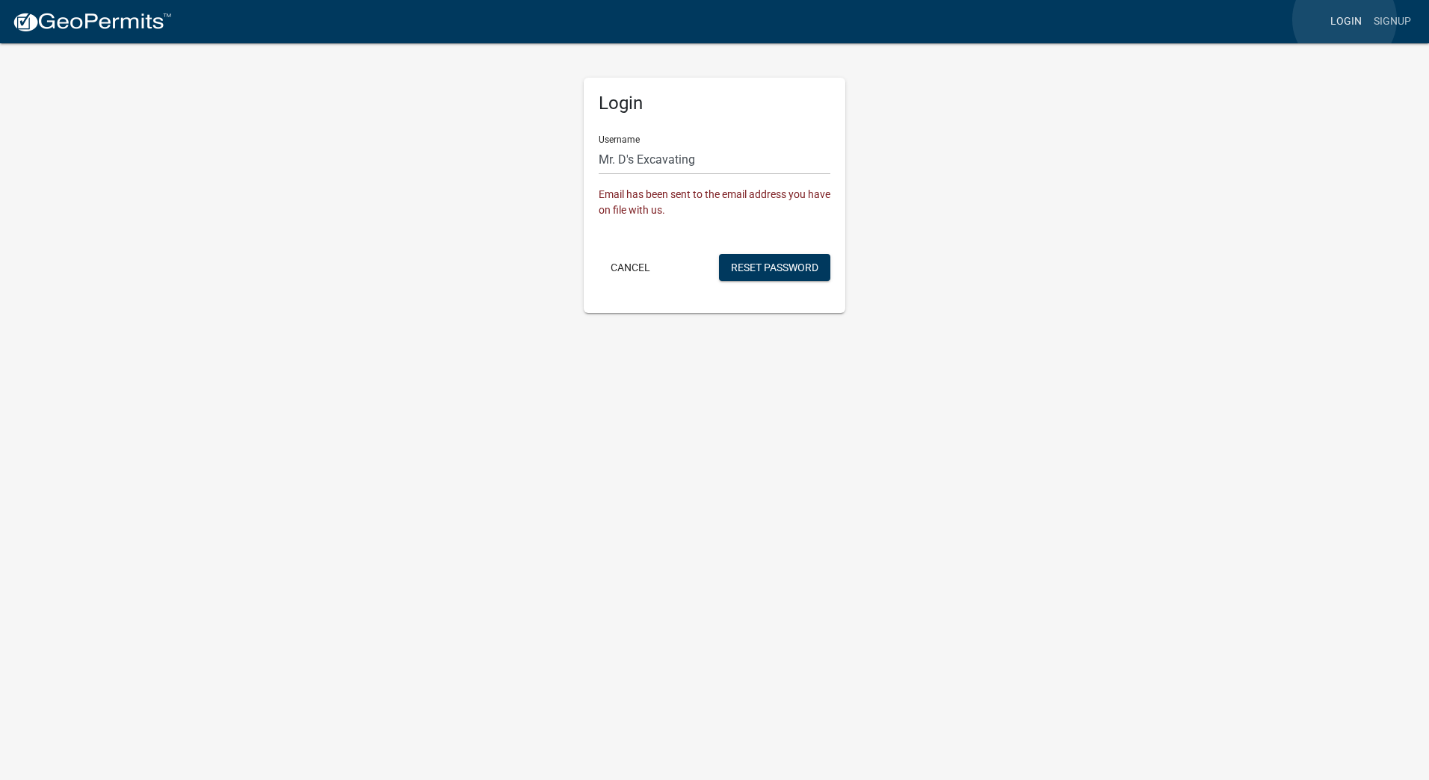
click at [1344, 19] on link "Login" at bounding box center [1345, 21] width 43 height 28
click at [622, 265] on button "Cancel" at bounding box center [631, 267] width 64 height 27
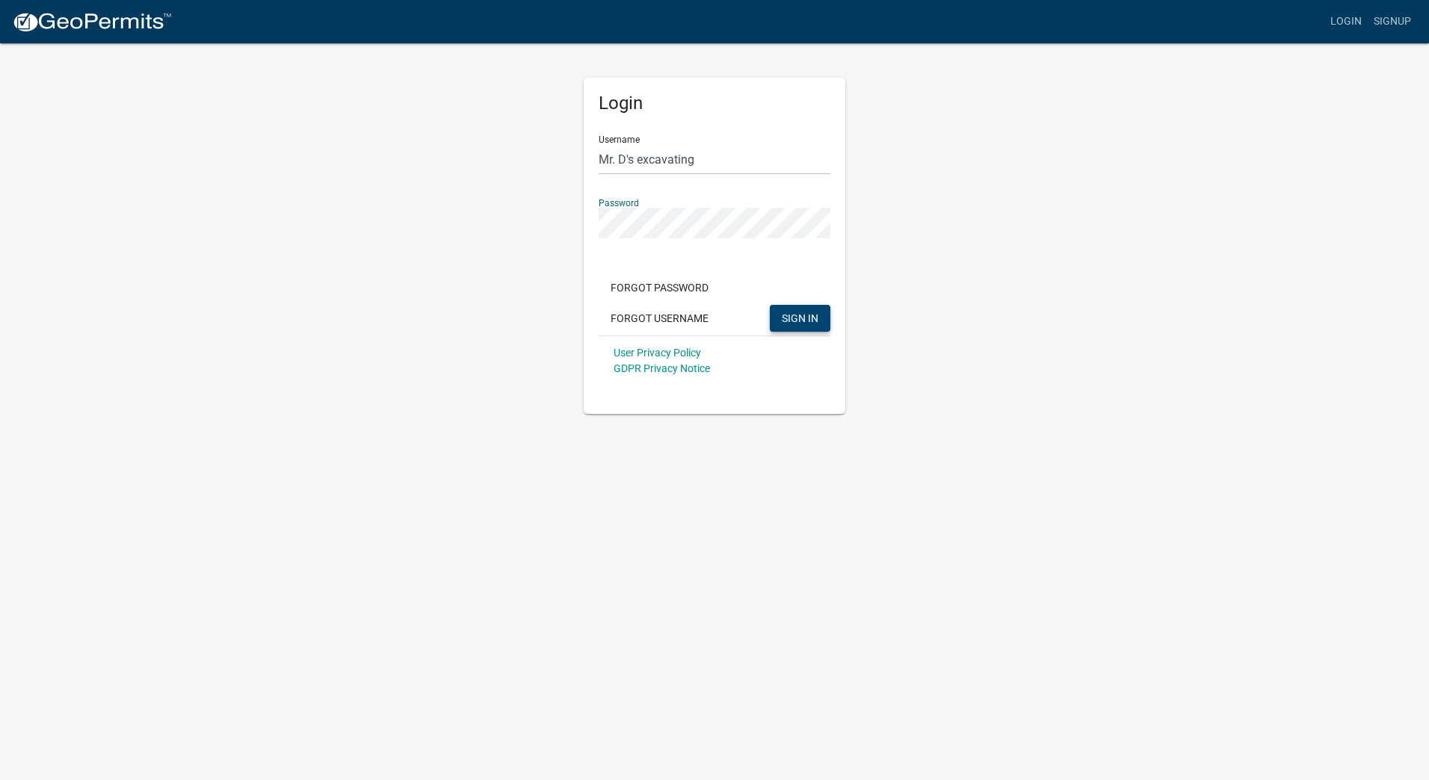
click at [791, 316] on span "SIGN IN" at bounding box center [800, 318] width 37 height 12
